Goal: Check status: Check status

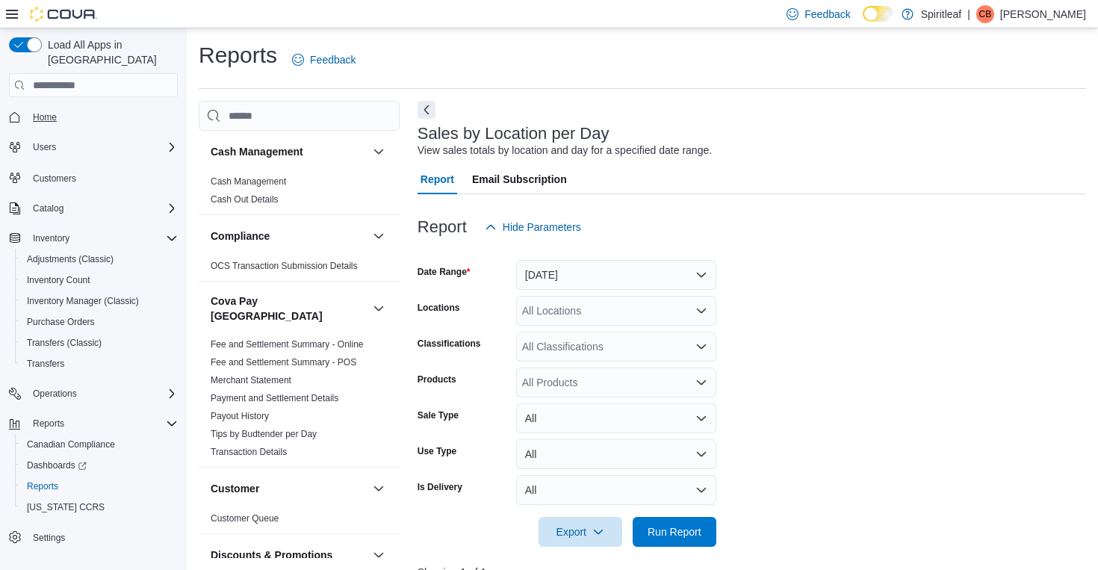
click at [43, 111] on span "Home" at bounding box center [45, 117] width 24 height 12
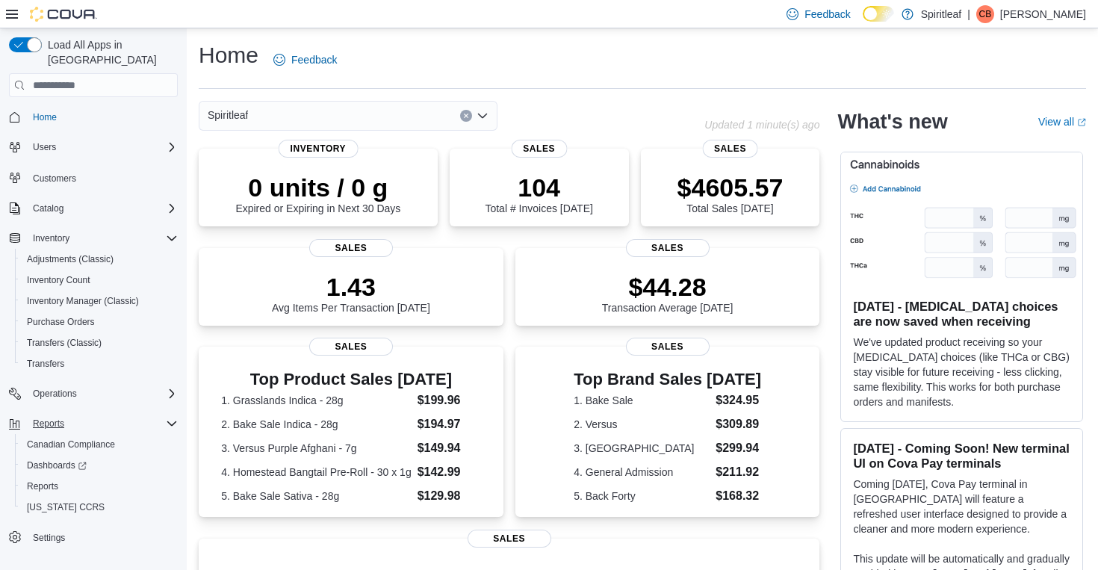
click at [51, 418] on span "Reports" at bounding box center [48, 424] width 31 height 12
click at [47, 480] on span "Reports" at bounding box center [42, 486] width 31 height 12
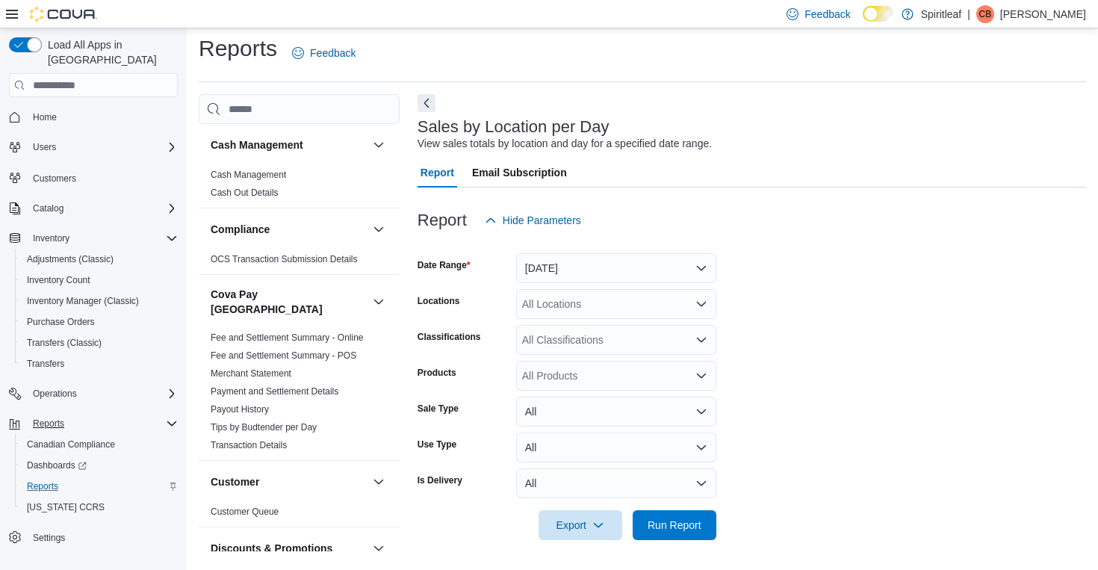
scroll to position [6, 0]
click at [664, 263] on button "[DATE]" at bounding box center [616, 269] width 200 height 30
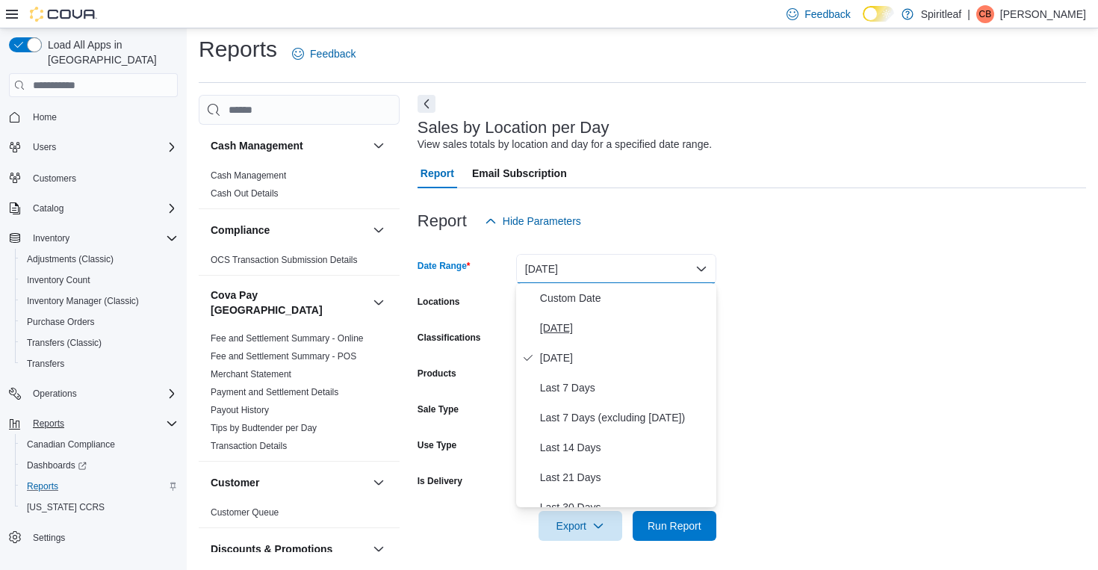
click at [566, 328] on span "[DATE]" at bounding box center [625, 328] width 170 height 18
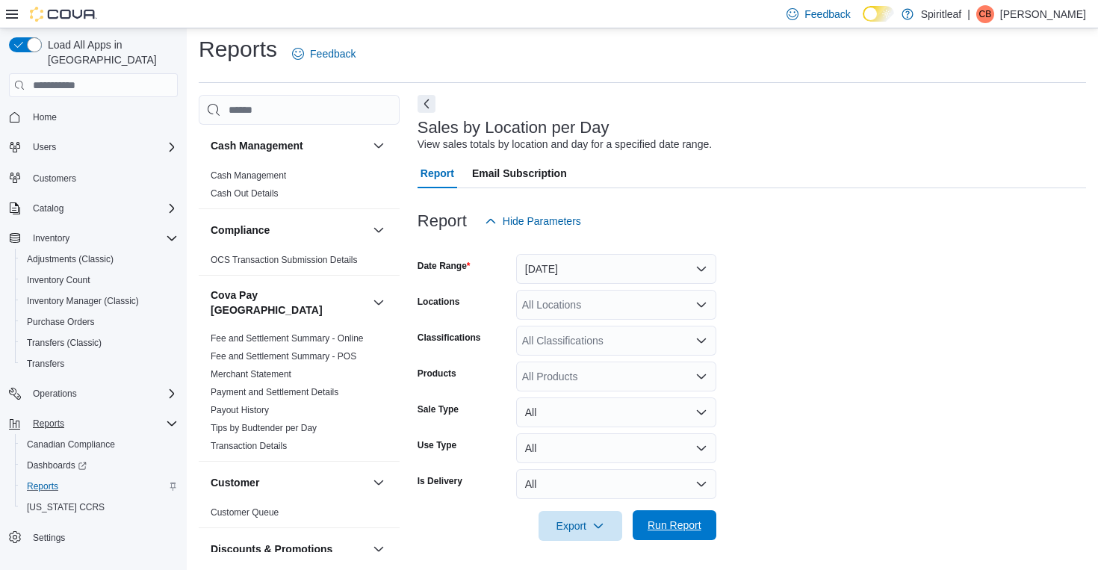
click at [681, 522] on span "Run Report" at bounding box center [675, 525] width 54 height 15
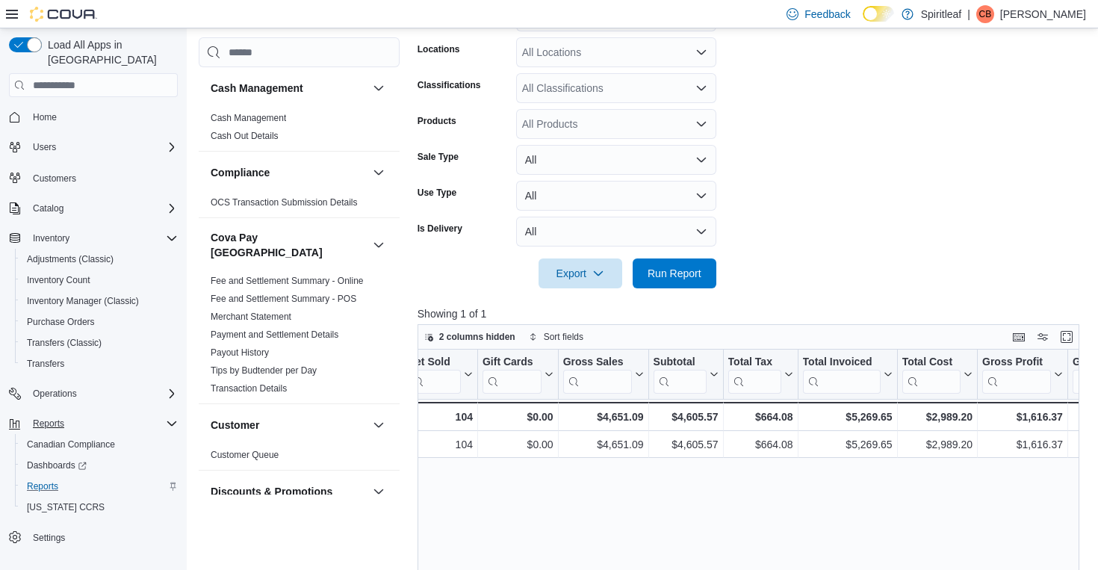
scroll to position [0, 409]
click at [50, 111] on span "Home" at bounding box center [45, 117] width 24 height 12
